Goal: Task Accomplishment & Management: Complete application form

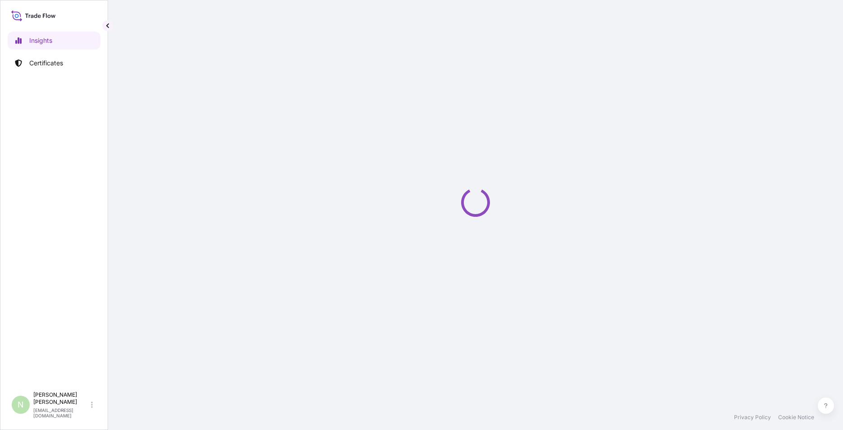
select select "2025"
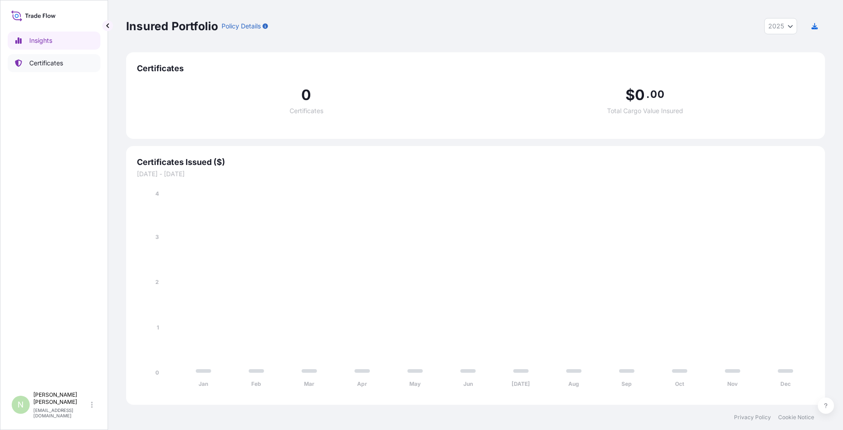
click at [36, 55] on link "Certificates" at bounding box center [54, 63] width 93 height 18
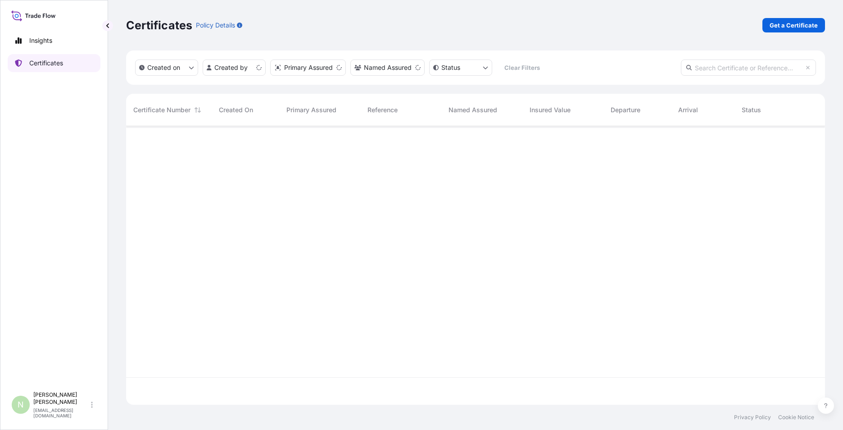
scroll to position [277, 693]
click at [788, 30] on link "Get a Certificate" at bounding box center [794, 25] width 63 height 14
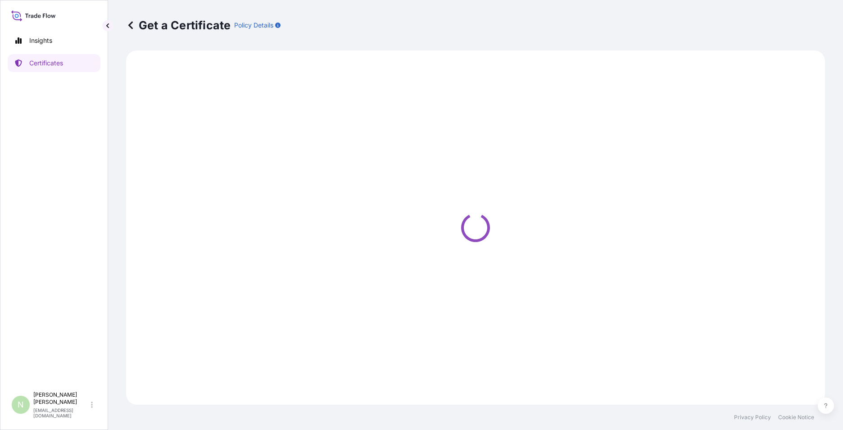
select select "Sea"
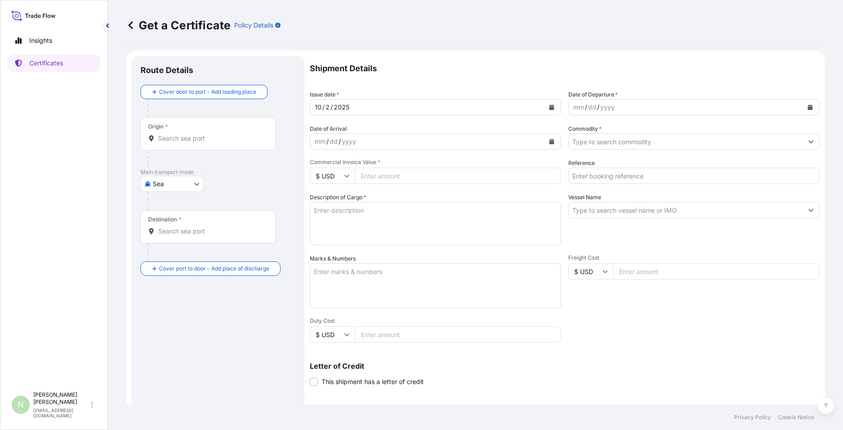
click at [808, 105] on icon "Calendar" at bounding box center [810, 107] width 5 height 5
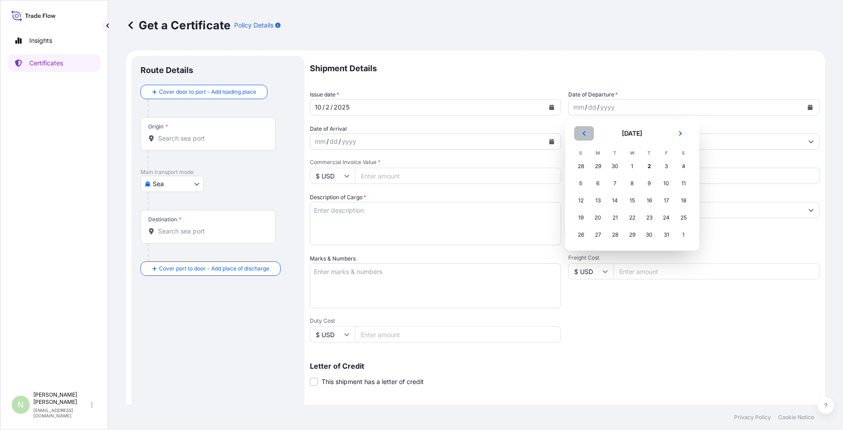
click at [588, 131] on button "Previous" at bounding box center [584, 133] width 20 height 14
click at [679, 133] on icon "Next" at bounding box center [680, 133] width 5 height 5
click at [636, 219] on div "24" at bounding box center [633, 218] width 16 height 16
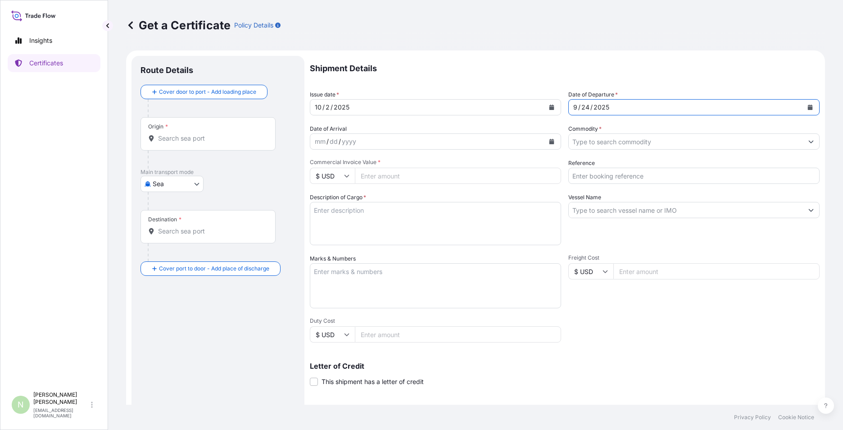
click at [397, 146] on div "mm / dd / yyyy" at bounding box center [427, 141] width 234 height 16
click at [588, 141] on input "Commodity *" at bounding box center [686, 141] width 234 height 16
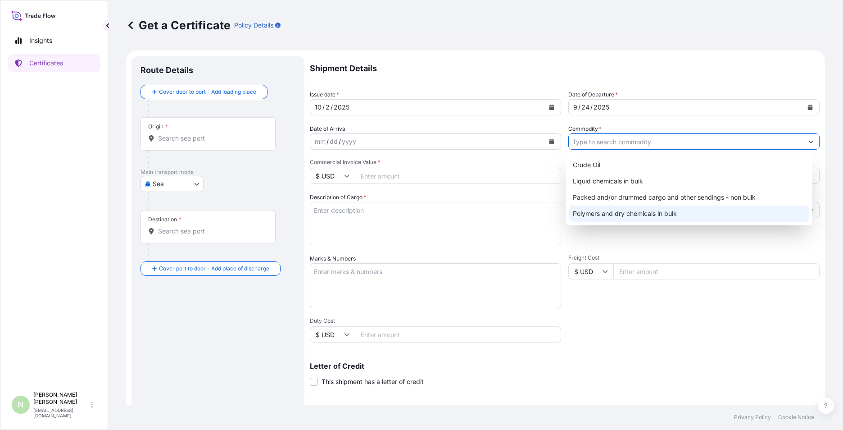
click at [593, 209] on div "Polymers and dry chemicals in bulk" at bounding box center [690, 213] width 240 height 16
type input "Polymers and dry chemicals in bulk"
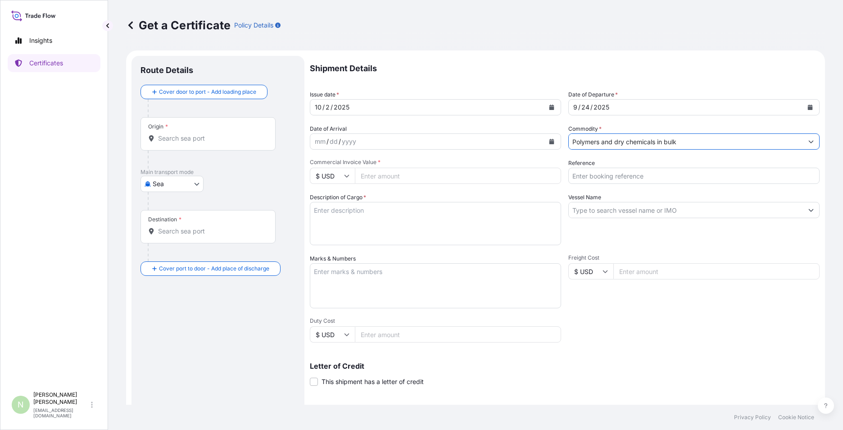
click at [346, 179] on input "$ USD" at bounding box center [332, 176] width 45 height 16
click at [335, 209] on div "€ EUR" at bounding box center [333, 200] width 38 height 17
type input "€ EUR"
click at [362, 175] on input "Commercial Invoice Value *" at bounding box center [458, 176] width 206 height 16
type input "40596.5"
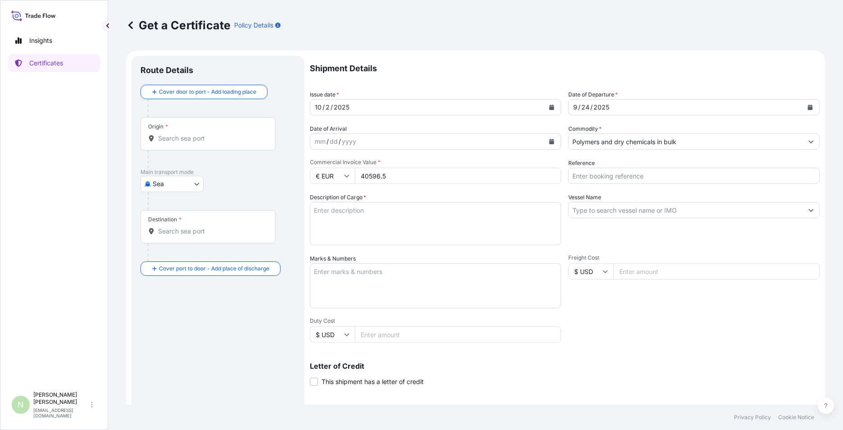
click at [588, 175] on input "Reference" at bounding box center [694, 176] width 251 height 16
type input "501395452+5013099077+5013252216+5013194377+5013228526"
click at [368, 222] on textarea "Description of Cargo *" at bounding box center [435, 223] width 251 height 43
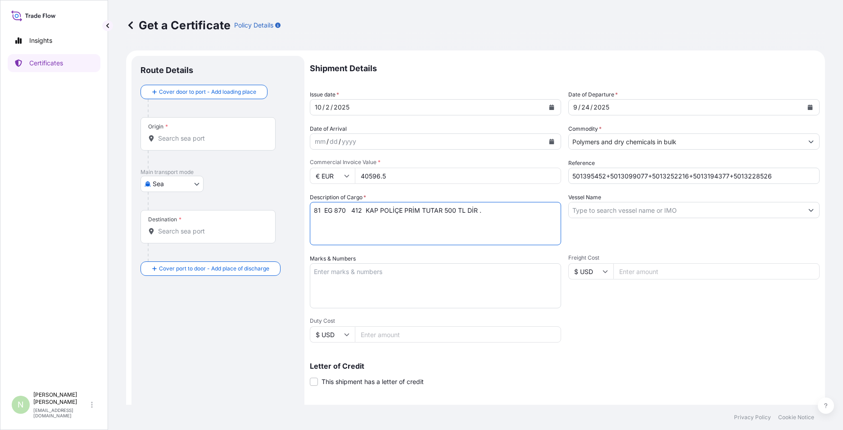
paste textarea "ABONMAN POLİÇE NO 572025127"
type textarea "81 EG 870 412 KAP POLİÇE PRİM TUTAR 500 TL DİR .ABONMAN POLİÇE NO 572025127"
click at [594, 214] on input "Vessel Name" at bounding box center [686, 210] width 234 height 16
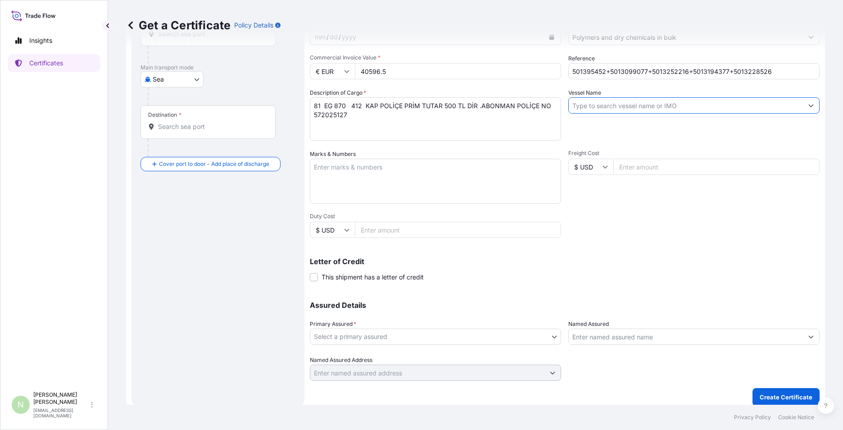
scroll to position [111, 0]
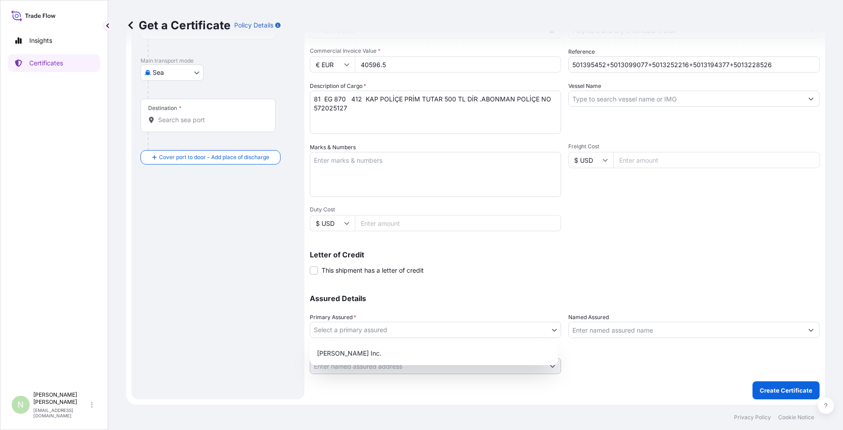
click at [461, 335] on body "Insights Certificates N [PERSON_NAME] [PERSON_NAME][EMAIL_ADDRESS][DOMAIN_NAME]…" at bounding box center [421, 215] width 843 height 430
click at [406, 350] on div "[PERSON_NAME] Inc." at bounding box center [434, 353] width 241 height 16
select select "32015"
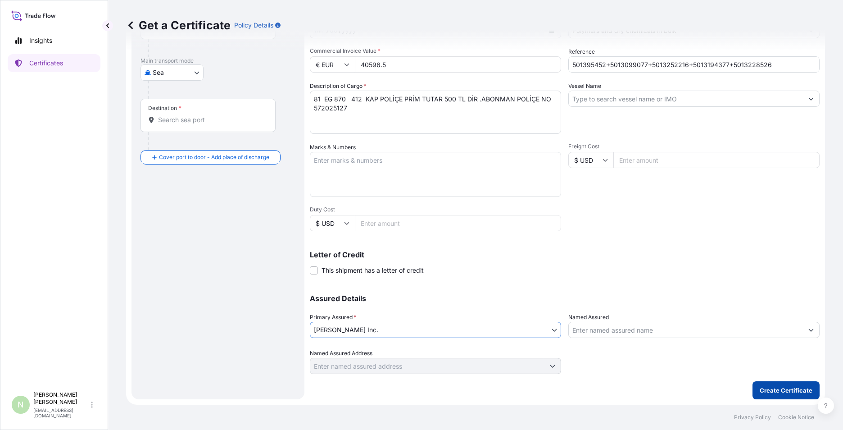
click at [793, 389] on p "Create Certificate" at bounding box center [786, 390] width 53 height 9
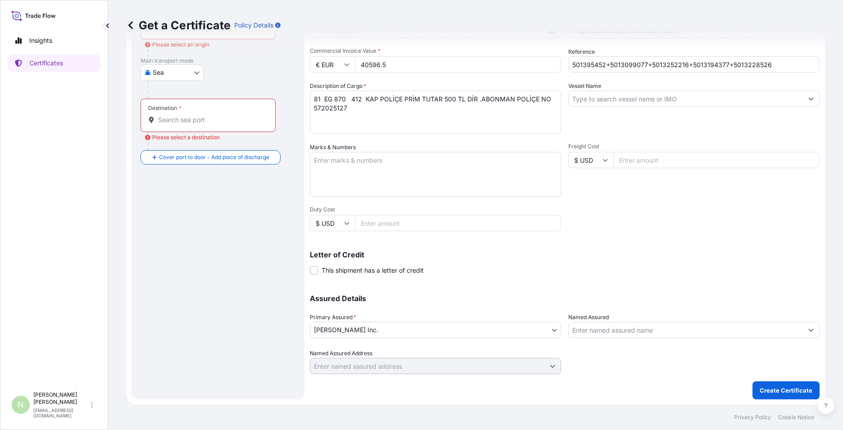
click at [173, 71] on body "Insights Certificates N [PERSON_NAME] [PERSON_NAME][EMAIL_ADDRESS][DOMAIN_NAME]…" at bounding box center [421, 215] width 843 height 430
click at [165, 113] on span "Road" at bounding box center [165, 112] width 15 height 9
select select "Road"
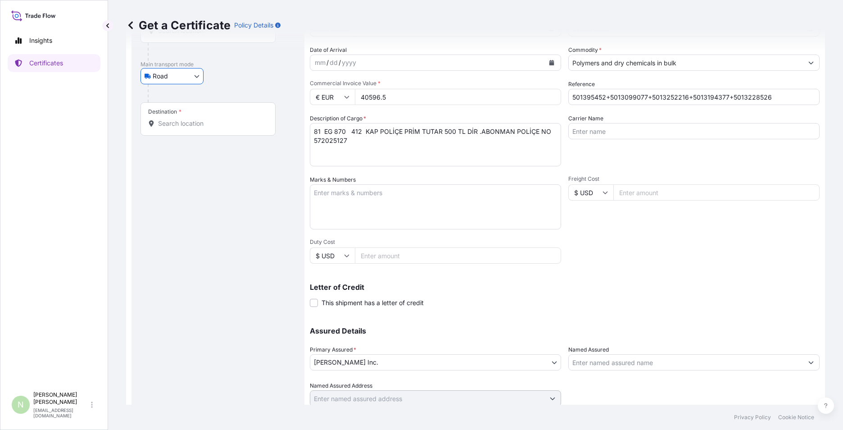
scroll to position [0, 0]
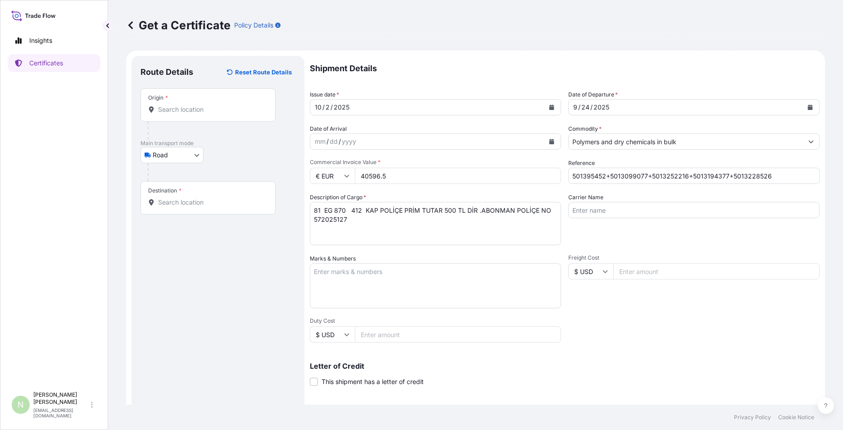
click at [172, 103] on div "Origin *" at bounding box center [208, 104] width 135 height 33
click at [172, 105] on input "Origin *" at bounding box center [211, 109] width 106 height 9
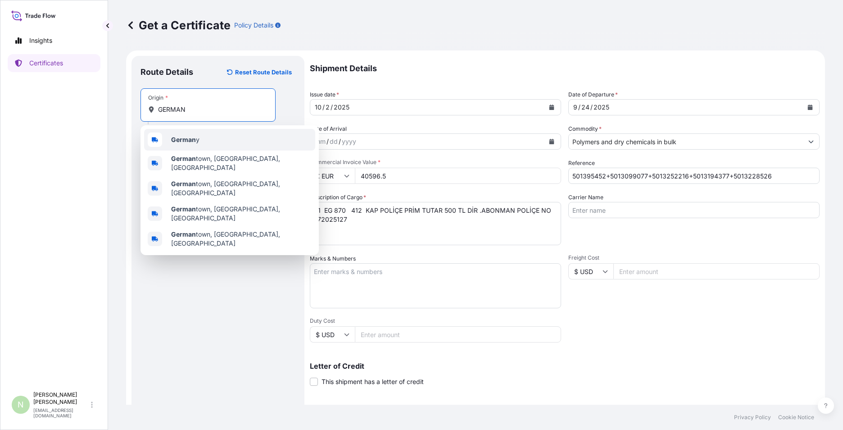
click at [188, 109] on input "GERMAN" at bounding box center [211, 109] width 106 height 9
type input "G"
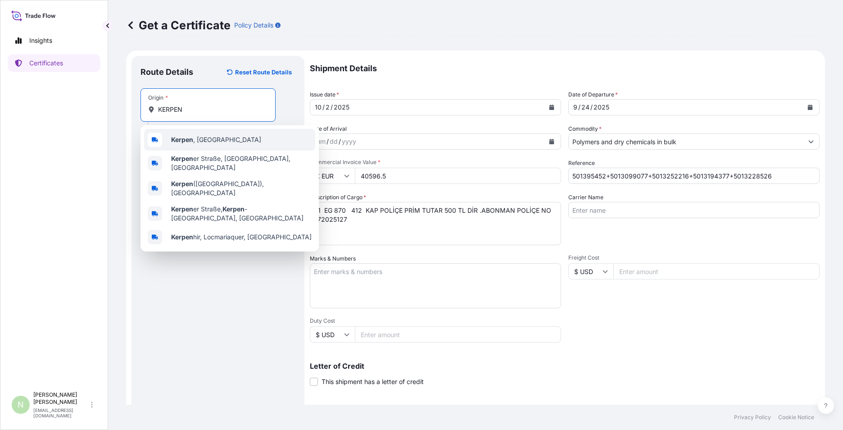
click at [200, 135] on div "[GEOGRAPHIC_DATA] , [GEOGRAPHIC_DATA]" at bounding box center [229, 140] width 171 height 22
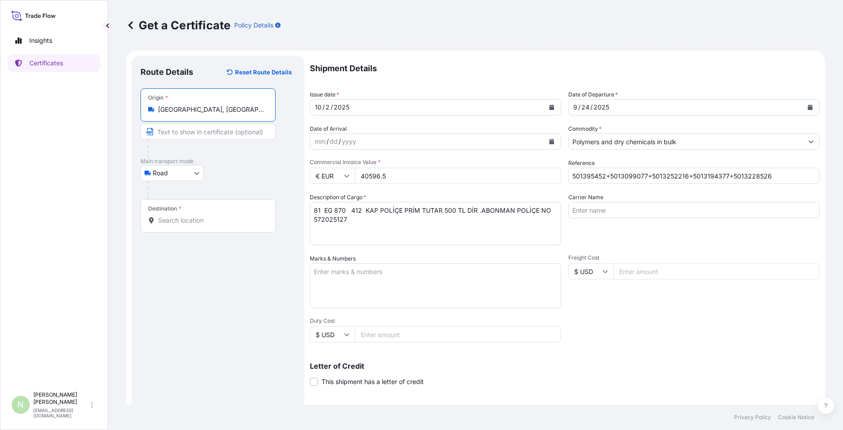
type input "[GEOGRAPHIC_DATA], [GEOGRAPHIC_DATA]"
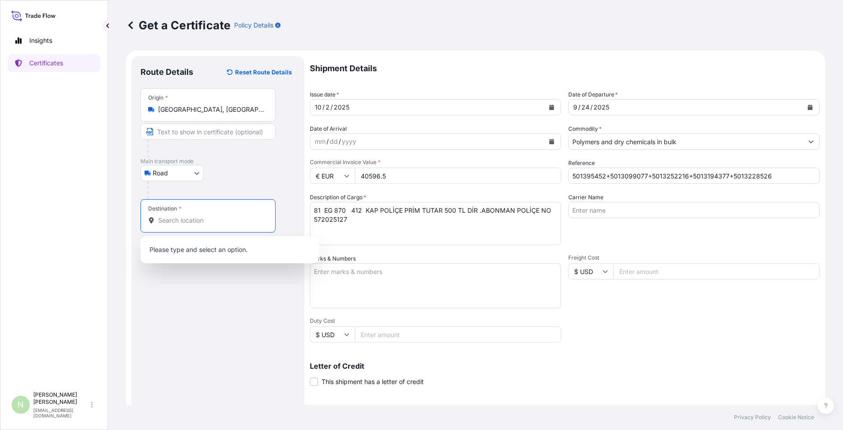
click at [169, 219] on input "Destination *" at bounding box center [211, 220] width 106 height 9
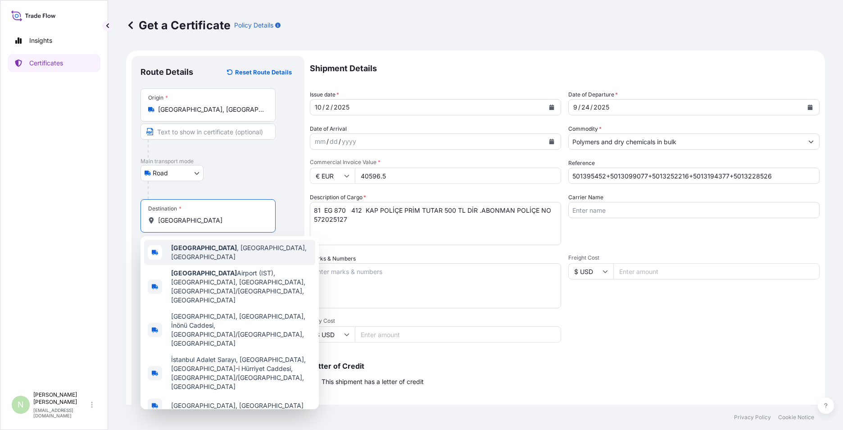
click at [178, 245] on div "[GEOGRAPHIC_DATA] , [GEOGRAPHIC_DATA], [GEOGRAPHIC_DATA]" at bounding box center [229, 252] width 171 height 25
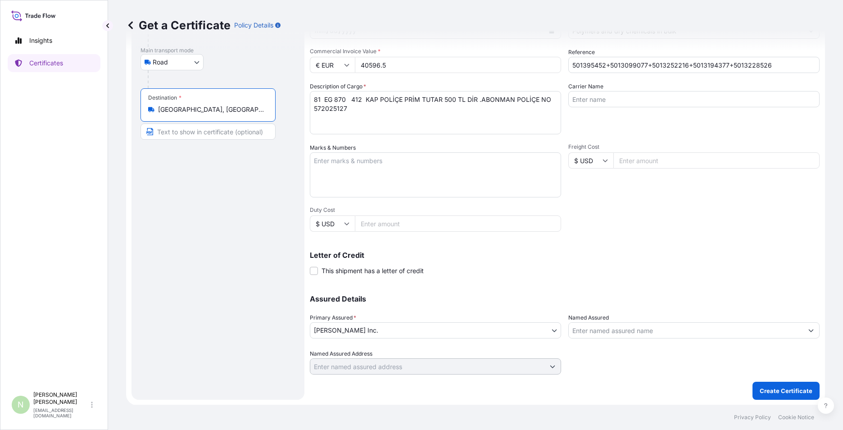
scroll to position [111, 0]
type input "[GEOGRAPHIC_DATA], [GEOGRAPHIC_DATA], [GEOGRAPHIC_DATA]"
click at [787, 391] on p "Create Certificate" at bounding box center [786, 390] width 53 height 9
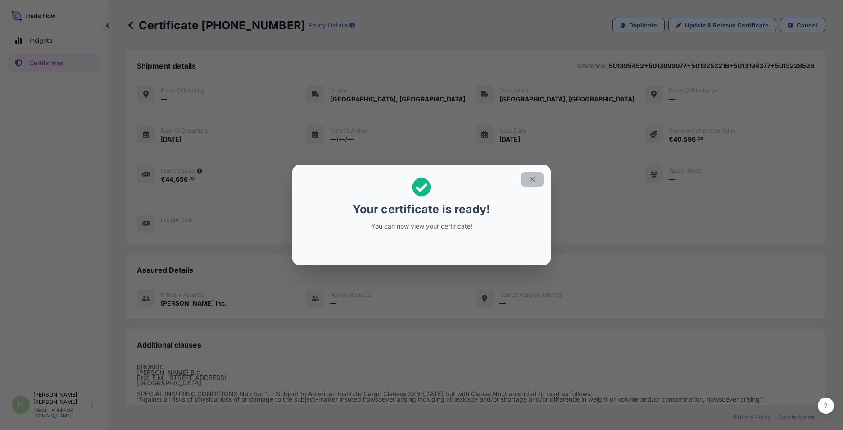
click at [532, 180] on icon "button" at bounding box center [533, 179] width 8 height 8
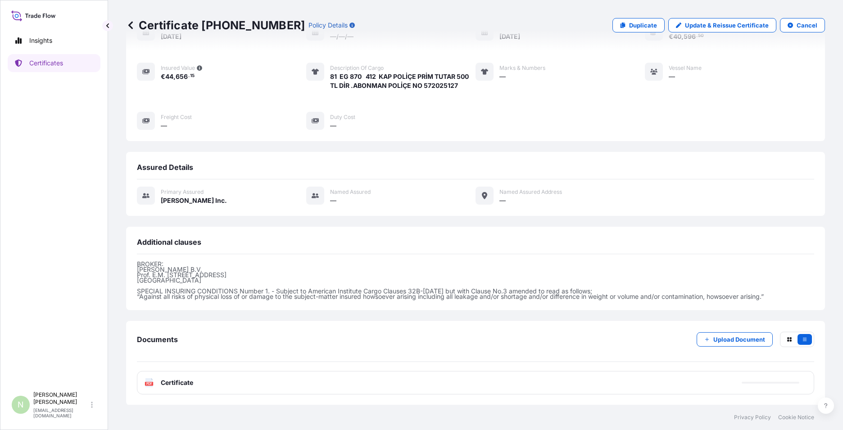
scroll to position [103, 0]
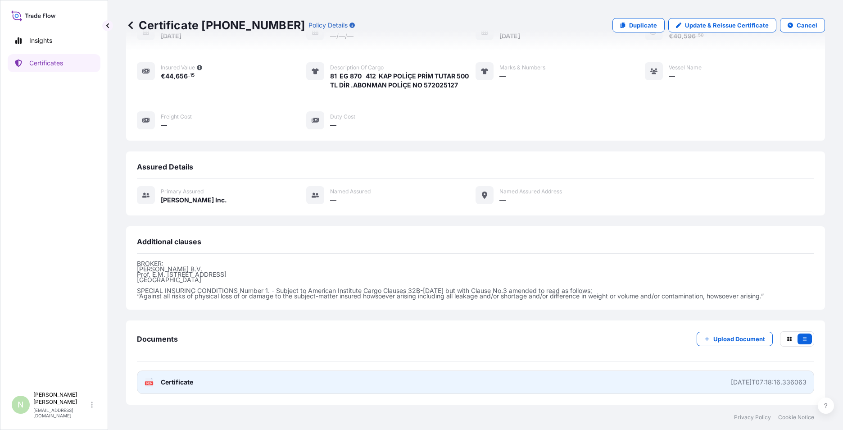
click at [240, 383] on link "PDF Certificate [DATE]T07:18:16.336063" at bounding box center [476, 381] width 678 height 23
